Goal: Transaction & Acquisition: Register for event/course

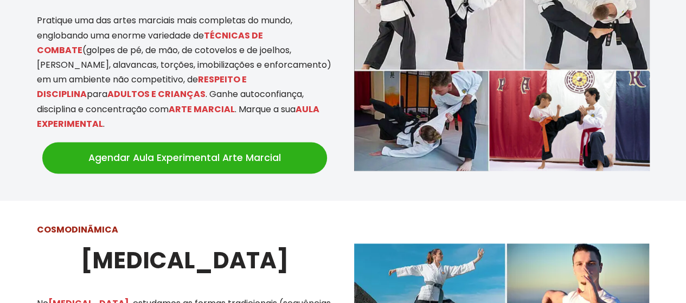
scroll to position [651, 0]
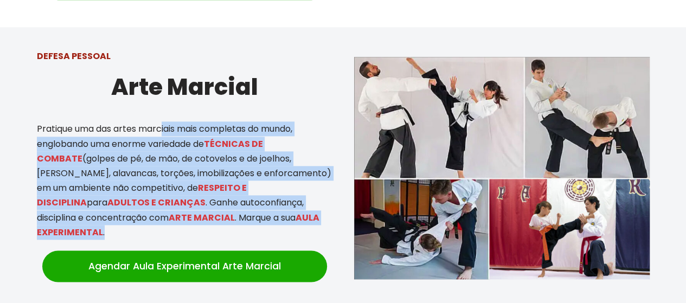
drag, startPoint x: 162, startPoint y: 116, endPoint x: 279, endPoint y: 214, distance: 152.9
click at [279, 214] on p "Pratique uma das artes marciais mais completas do mundo, englobando uma enorme …" at bounding box center [185, 180] width 296 height 118
click at [292, 203] on p "Pratique uma das artes marciais mais completas do mundo, englobando uma enorme …" at bounding box center [185, 180] width 296 height 118
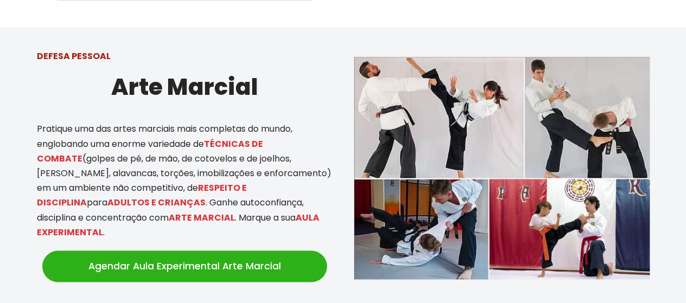
click at [276, 251] on link "Agendar Aula Experimental Arte Marcial" at bounding box center [184, 266] width 285 height 31
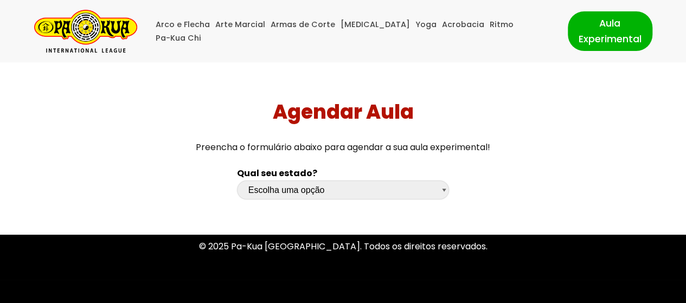
click at [327, 199] on select "Escolha uma opção Rio Grande do Sul Santa Catarina Paraná São Paulo Rio de Jane…" at bounding box center [343, 190] width 212 height 19
select select "pr"
click at [237, 181] on select "Escolha uma opção Rio Grande do Sul Santa Catarina Paraná São Paulo Rio de Jane…" at bounding box center [343, 190] width 212 height 19
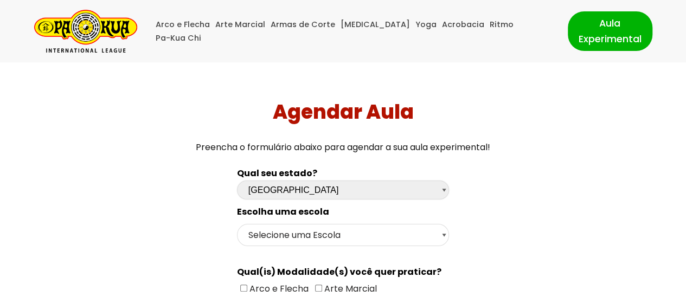
scroll to position [54, 0]
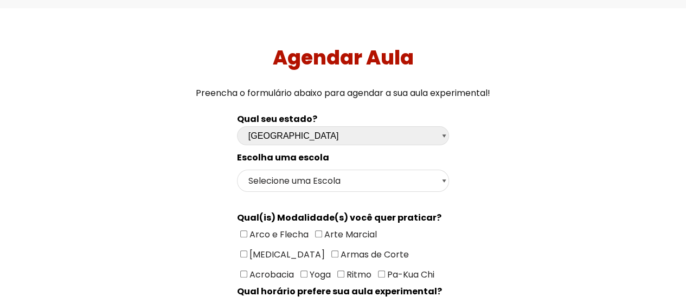
click at [363, 180] on select "Selecione uma Escola Curitiba - Escola Batel Curitiba - Escola Juvevê Fazenda R…" at bounding box center [343, 181] width 212 height 22
select select "Curitiba - Escola Batel"
click at [237, 170] on select "Selecione uma Escola Curitiba - Escola Batel Curitiba - Escola Juvevê Fazenda R…" at bounding box center [343, 181] width 212 height 22
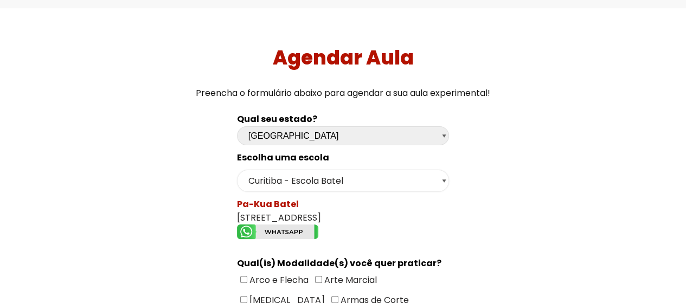
scroll to position [108, 0]
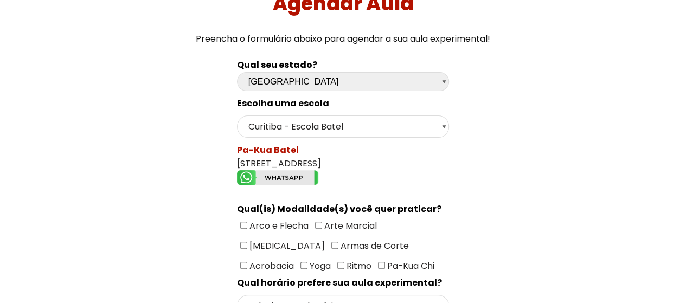
click at [322, 220] on span "Arte Marcial" at bounding box center [349, 226] width 55 height 12
click at [322, 222] on input"] "Arte Marcial" at bounding box center [318, 225] width 7 height 7
checkbox input"] "true"
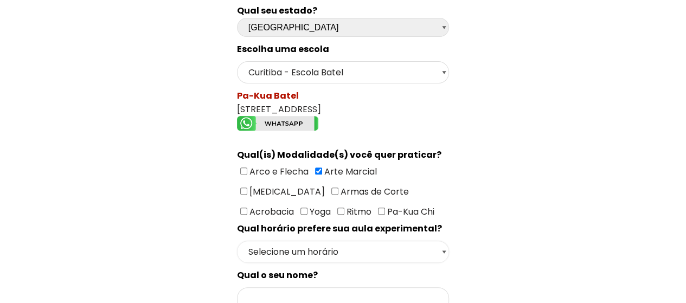
click at [329, 241] on select "Selecione um horário Manhã Tarde Noite" at bounding box center [343, 252] width 212 height 22
select select "Tarde"
click at [237, 241] on select "Selecione um horário Manhã Tarde Noite" at bounding box center [343, 252] width 212 height 22
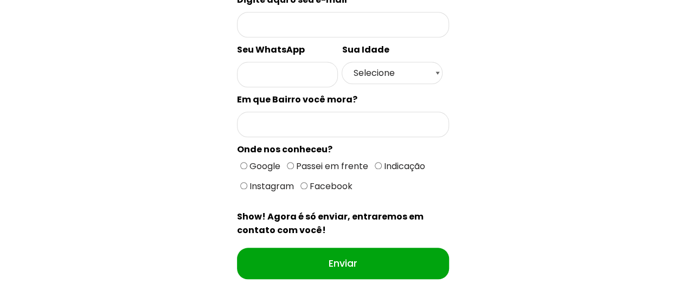
scroll to position [380, 0]
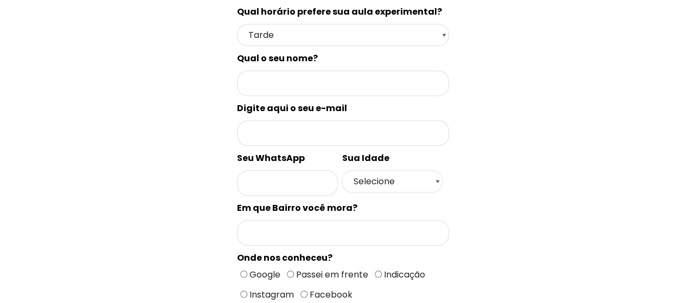
click at [393, 170] on select "Selecione 18 19 20 21 22 23 24 25 26 27 28 29 30 31 32 33 34 35 36 37 38 39 40 …" at bounding box center [392, 181] width 101 height 22
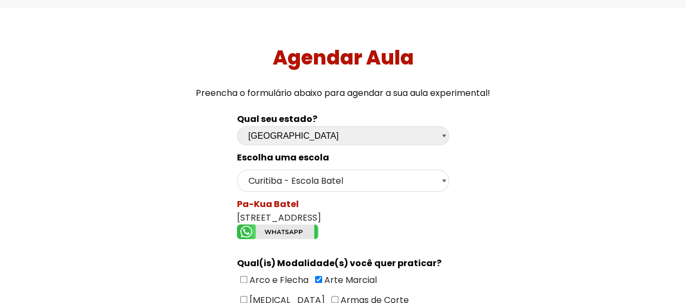
scroll to position [0, 0]
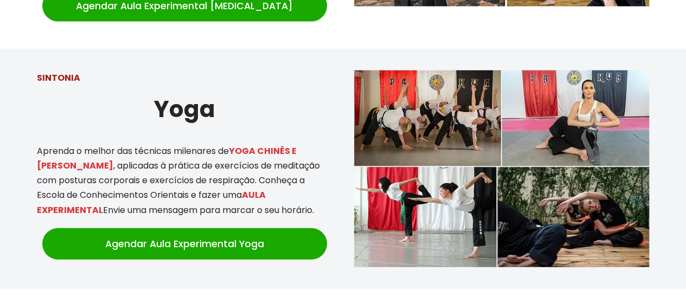
scroll to position [1248, 0]
